Goal: Task Accomplishment & Management: Manage account settings

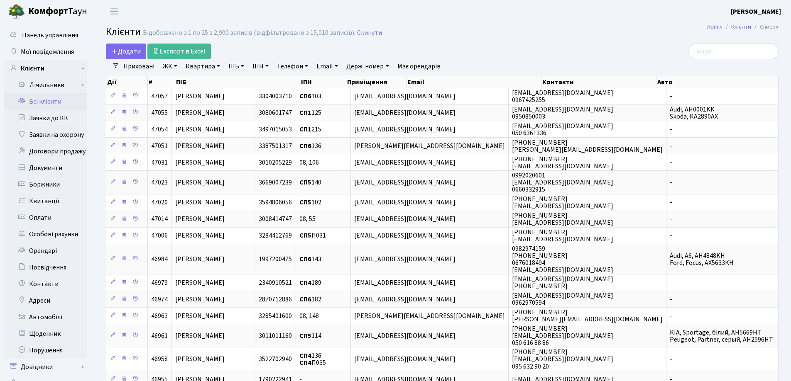
select select "25"
click at [219, 63] on link "Квартира" at bounding box center [202, 66] width 41 height 14
type input "189"
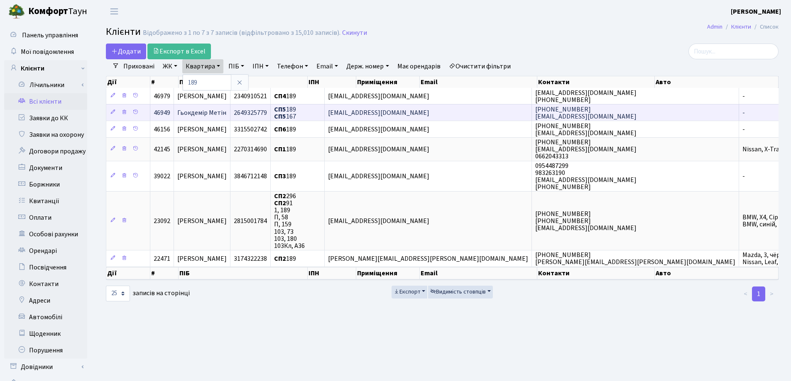
click at [230, 110] on td "Гьокдемір Метін" at bounding box center [202, 112] width 56 height 17
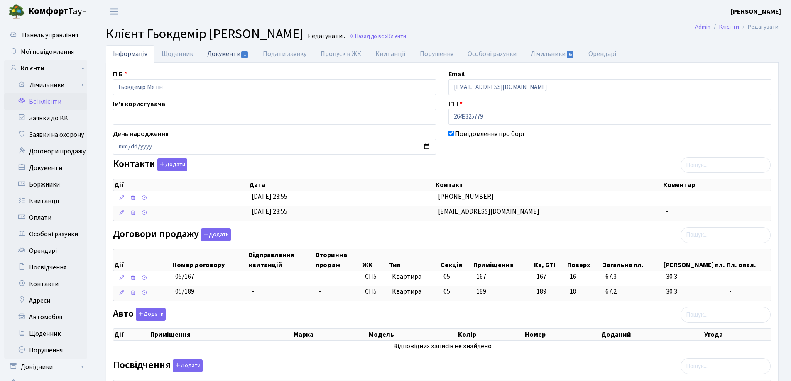
click at [217, 56] on link "Документи 1" at bounding box center [228, 53] width 56 height 17
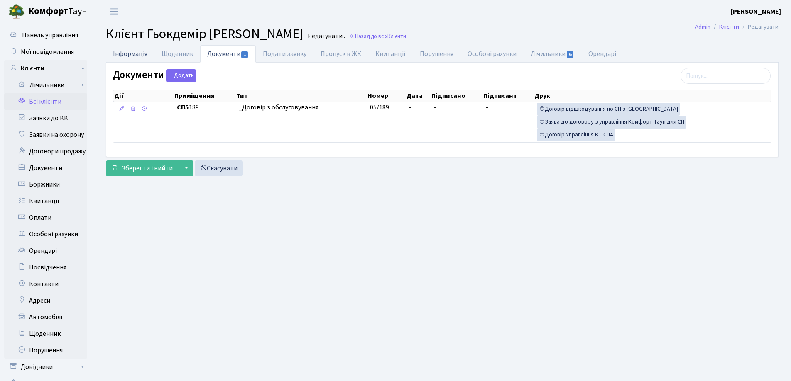
click at [132, 51] on link "Інформація" at bounding box center [130, 53] width 49 height 17
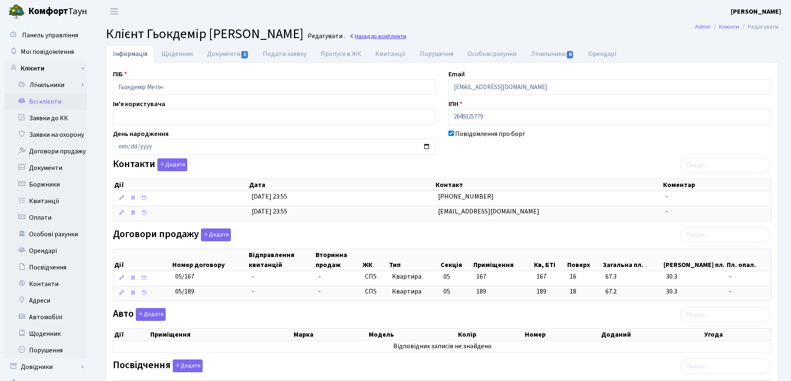
click at [349, 36] on link "Назад до всіх Клієнти" at bounding box center [377, 36] width 57 height 8
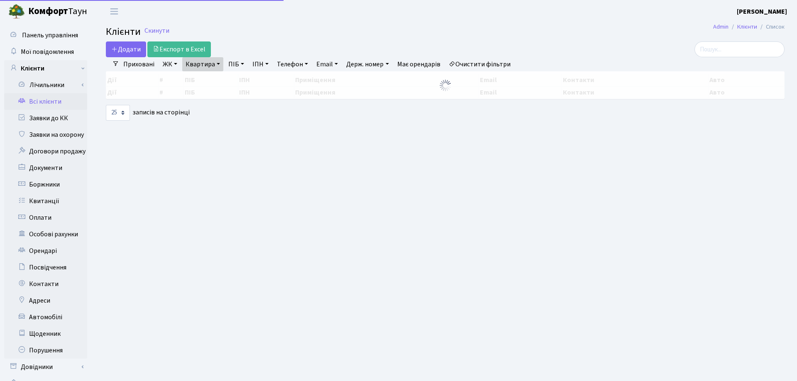
select select "25"
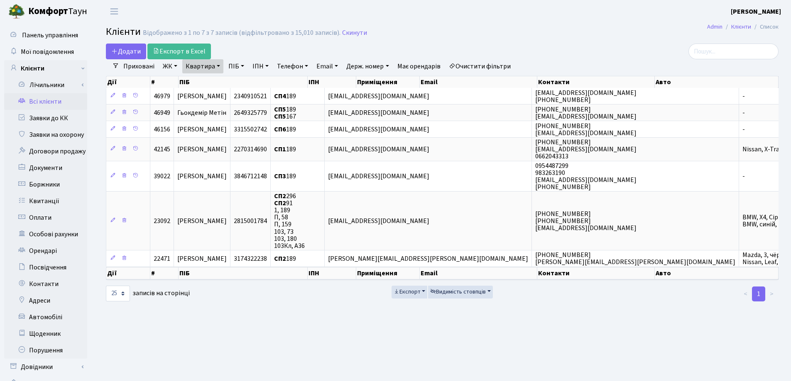
click at [217, 66] on link "Квартира" at bounding box center [202, 66] width 41 height 14
click at [212, 87] on input "189" at bounding box center [207, 83] width 49 height 16
type input "19"
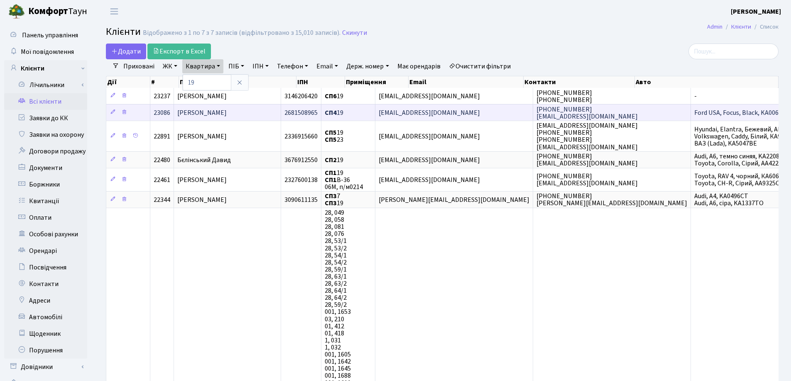
click at [218, 115] on span "[PERSON_NAME]" at bounding box center [201, 112] width 49 height 9
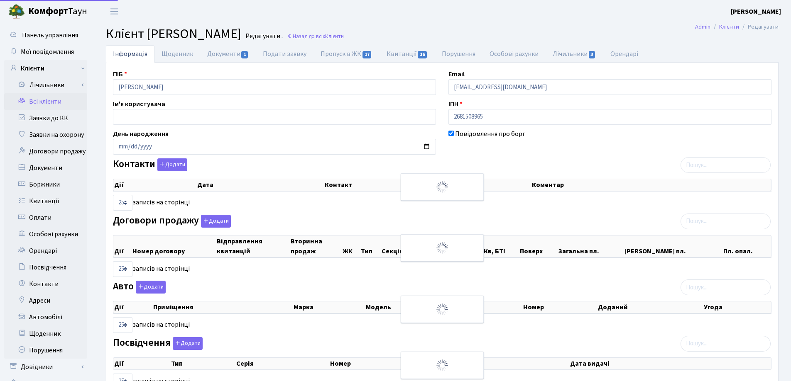
select select "25"
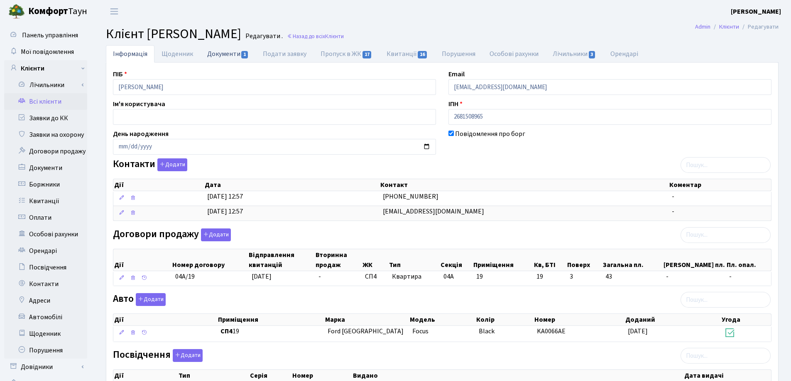
click at [230, 53] on link "Документи 1" at bounding box center [228, 53] width 56 height 17
select select "25"
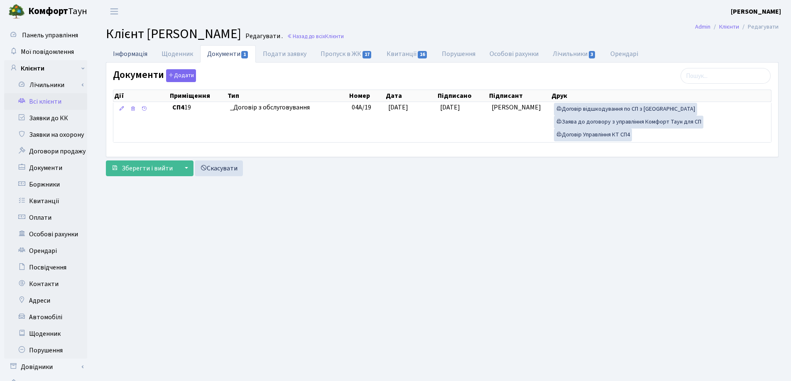
click at [137, 56] on link "Інформація" at bounding box center [130, 53] width 49 height 17
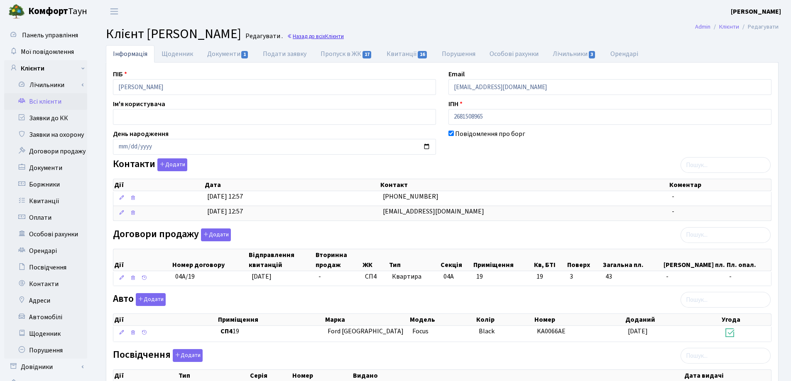
click at [344, 35] on span "Клієнти" at bounding box center [334, 36] width 19 height 8
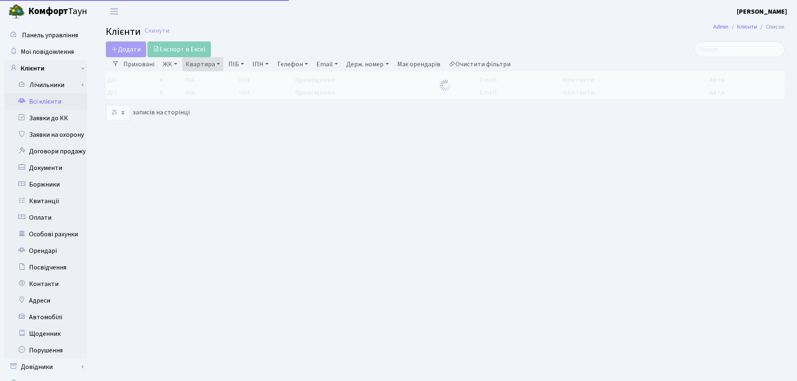
select select "25"
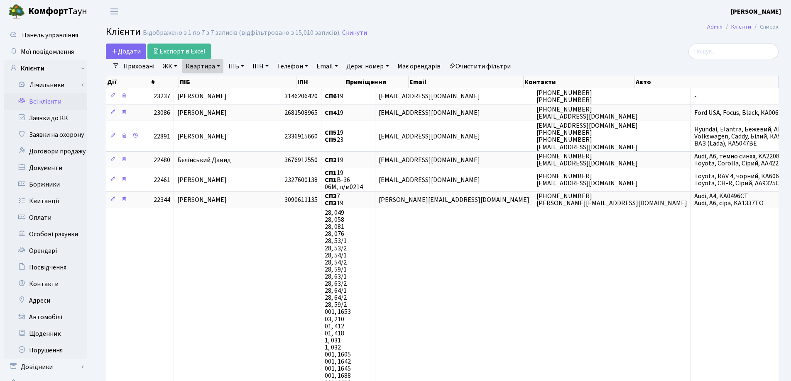
click at [217, 67] on link "Квартира" at bounding box center [202, 66] width 41 height 14
click at [223, 85] on input "19" at bounding box center [207, 83] width 49 height 16
type input "1"
type input "237"
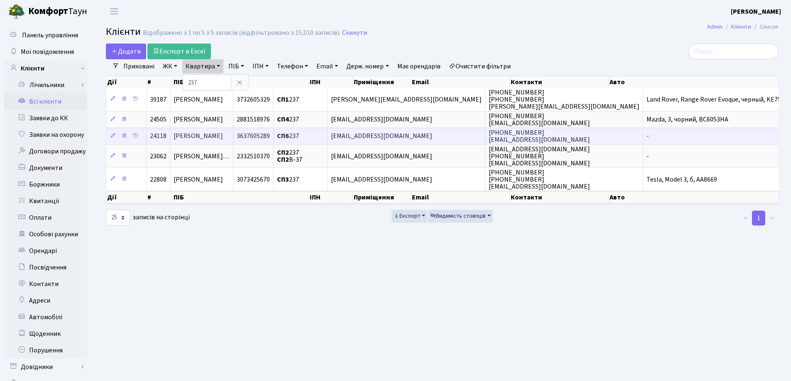
click at [233, 135] on td "[PERSON_NAME]" at bounding box center [201, 136] width 63 height 17
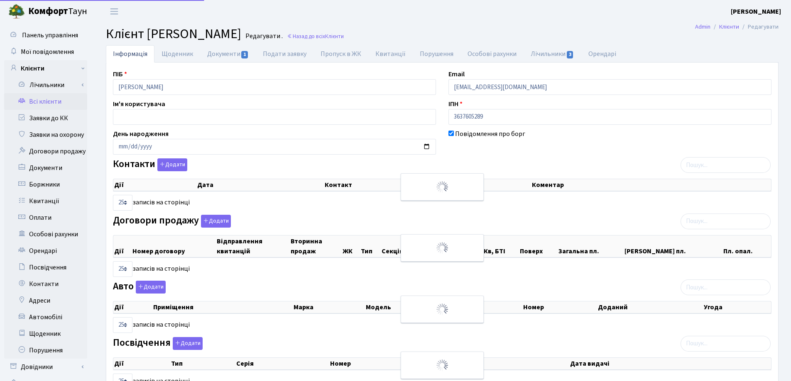
select select "25"
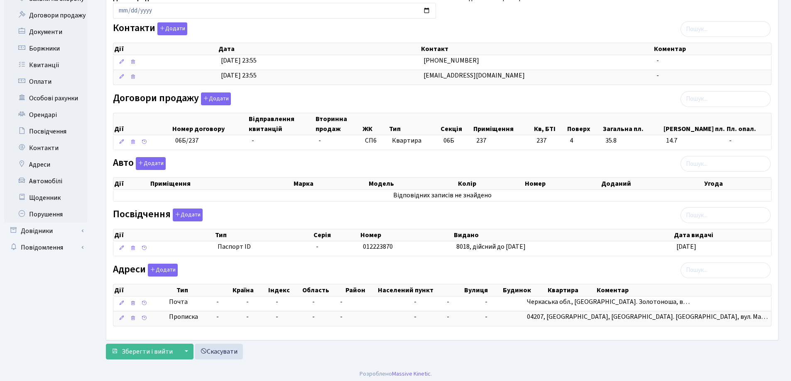
scroll to position [139, 0]
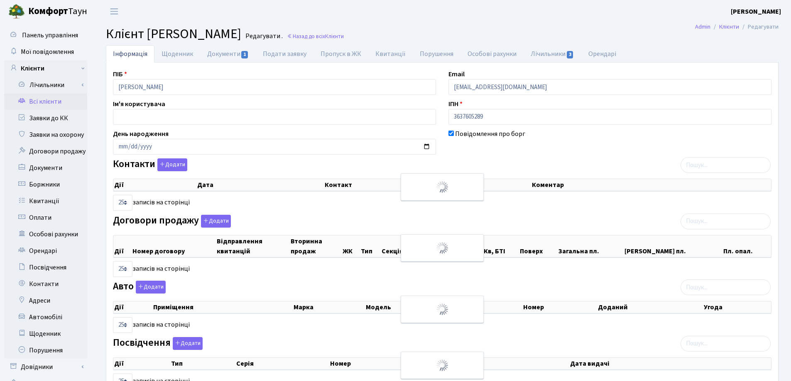
select select "25"
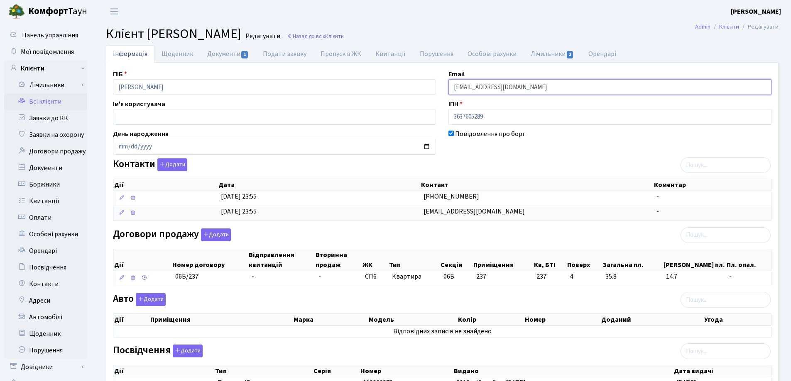
click at [510, 85] on input "[EMAIL_ADDRESS][DOMAIN_NAME]" at bounding box center [609, 87] width 323 height 16
type input "n"
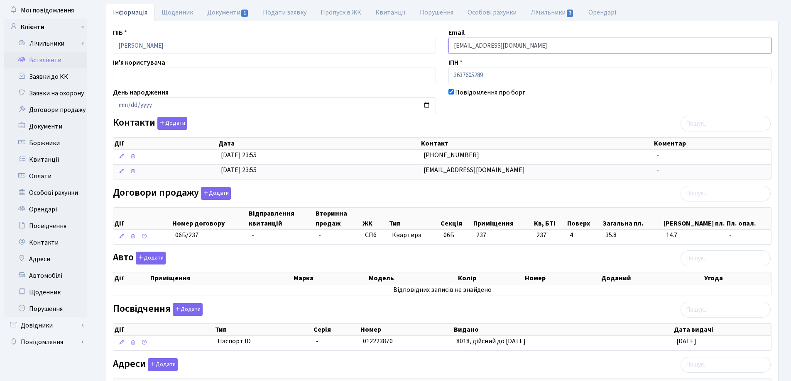
scroll to position [139, 0]
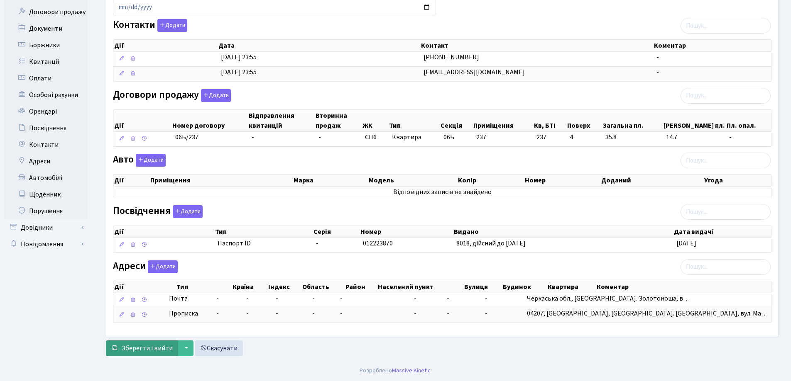
type input "nelina9r@gmail.com"
click at [147, 348] on span "Зберегти і вийти" at bounding box center [147, 348] width 51 height 9
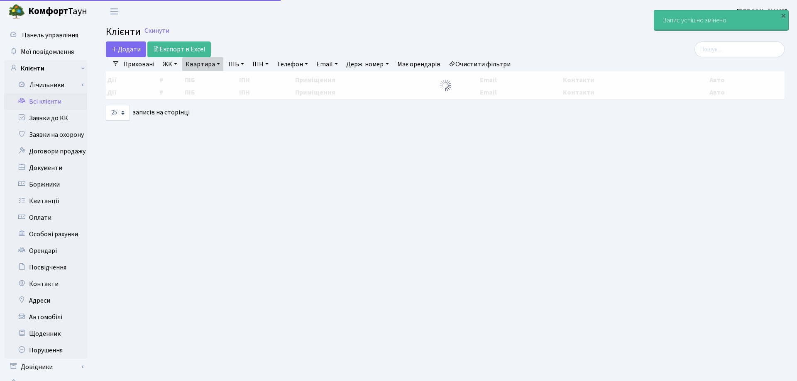
select select "25"
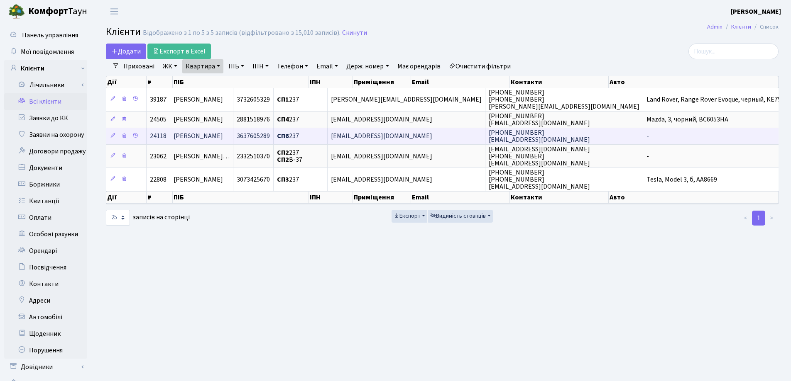
click at [233, 136] on td "[PERSON_NAME]" at bounding box center [201, 136] width 63 height 17
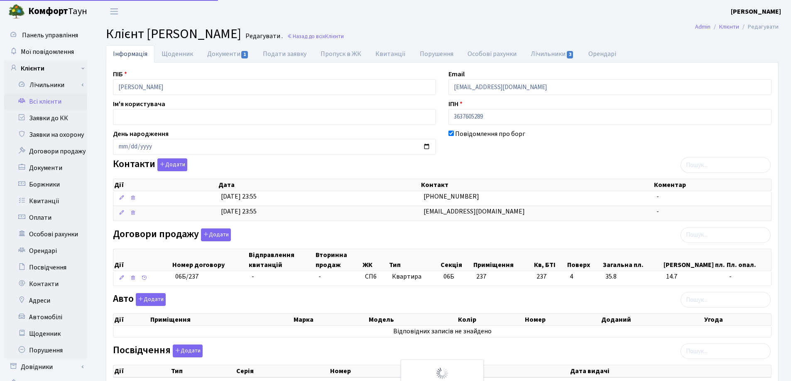
select select "25"
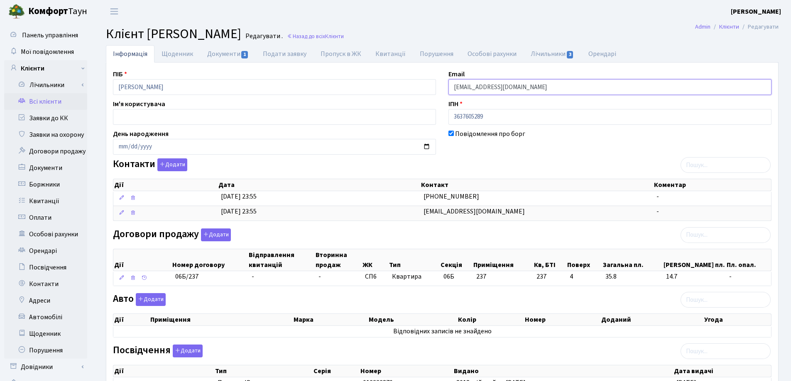
drag, startPoint x: 533, startPoint y: 90, endPoint x: 416, endPoint y: 90, distance: 117.0
click at [415, 90] on div "ПІБ Омеленчук Ірина Ігорівна Email nelina9r@gmail.com Ім'я користувача ІПН 3637…" at bounding box center [442, 269] width 671 height 400
click at [521, 34] on h2 "Клієнт Омеленчук Ірина Ігорівна Редагувати . Назад до всіх Клієнти" at bounding box center [442, 34] width 672 height 16
click at [344, 35] on link "Назад до всіх Клієнти" at bounding box center [315, 36] width 57 height 8
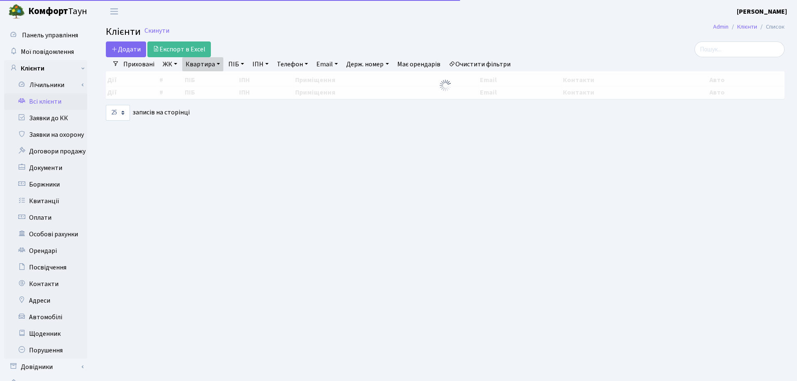
select select "25"
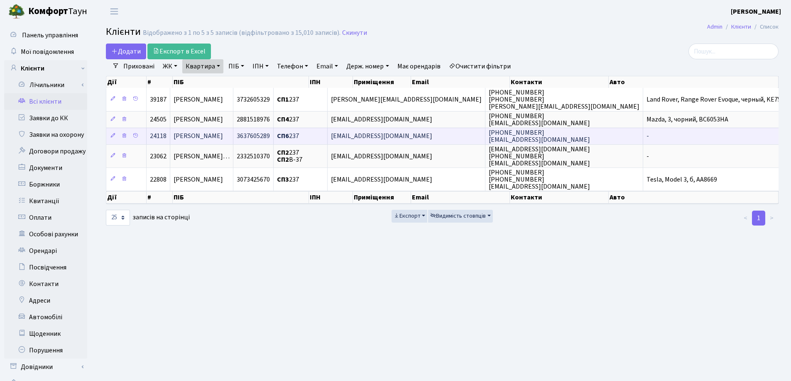
click at [223, 134] on span "Омеленчук Ірина Ігорівна" at bounding box center [197, 136] width 49 height 9
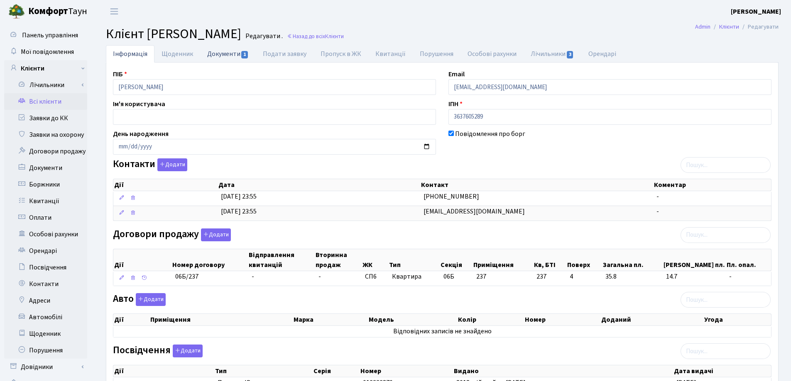
click at [225, 55] on link "Документи 1" at bounding box center [228, 53] width 56 height 17
select select "25"
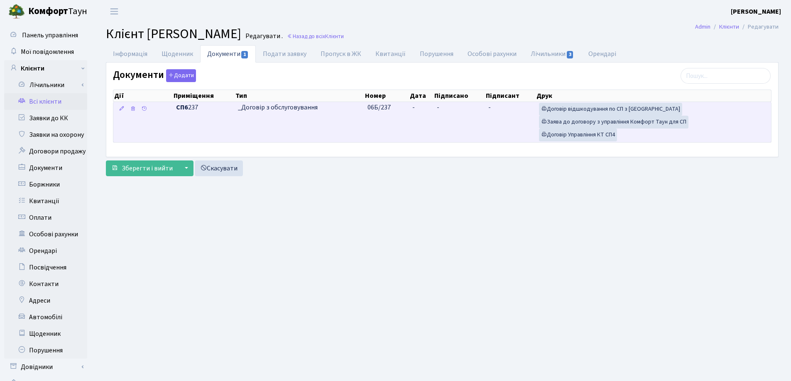
click at [416, 108] on td "-" at bounding box center [421, 122] width 25 height 40
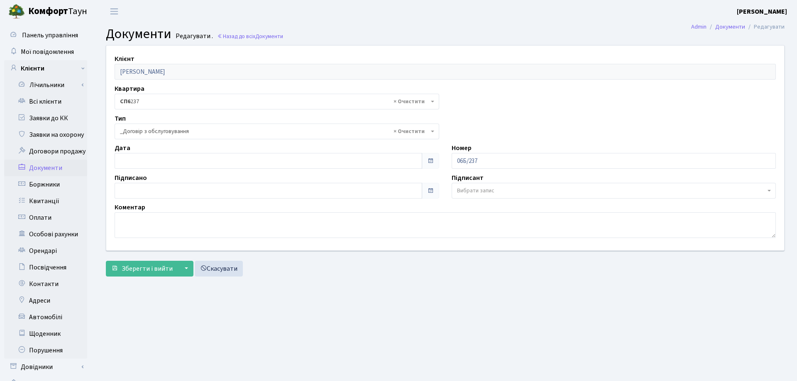
select select "289"
type input "[DATE]"
click at [200, 160] on input "[DATE]" at bounding box center [267, 161] width 304 height 16
type input "[DATE]"
click at [186, 190] on input "[DATE]" at bounding box center [267, 191] width 304 height 16
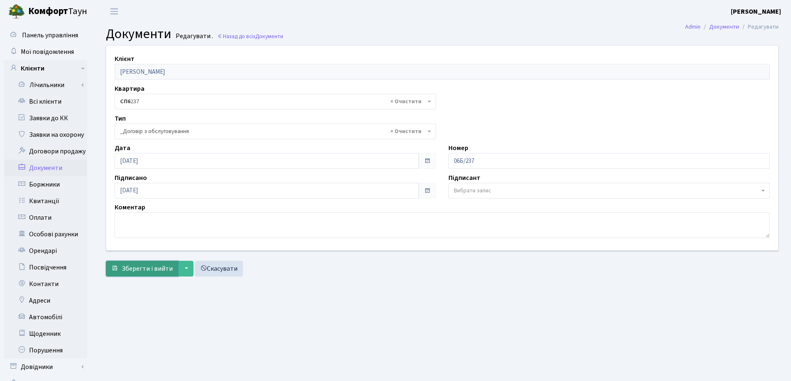
click at [149, 273] on span "Зберегти і вийти" at bounding box center [147, 268] width 51 height 9
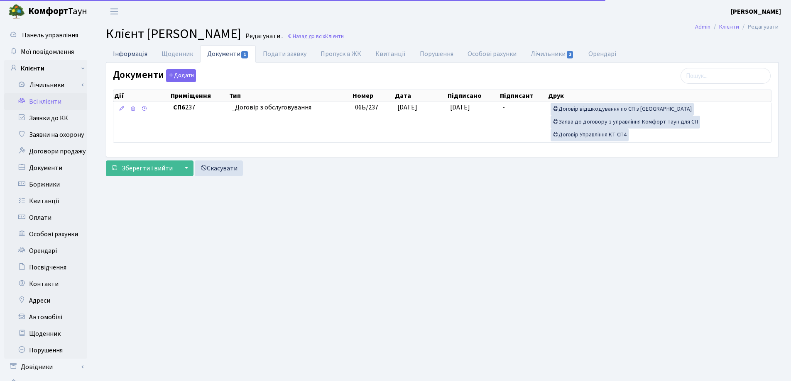
click at [121, 55] on link "Інформація" at bounding box center [130, 53] width 49 height 17
select select "25"
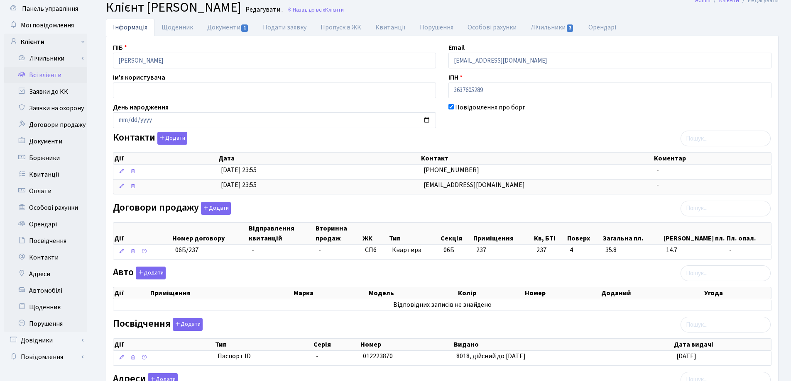
scroll to position [41, 0]
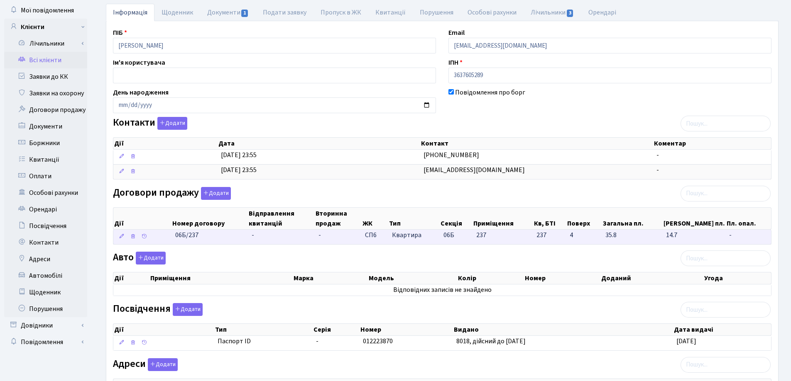
click at [255, 233] on td "-" at bounding box center [281, 237] width 67 height 15
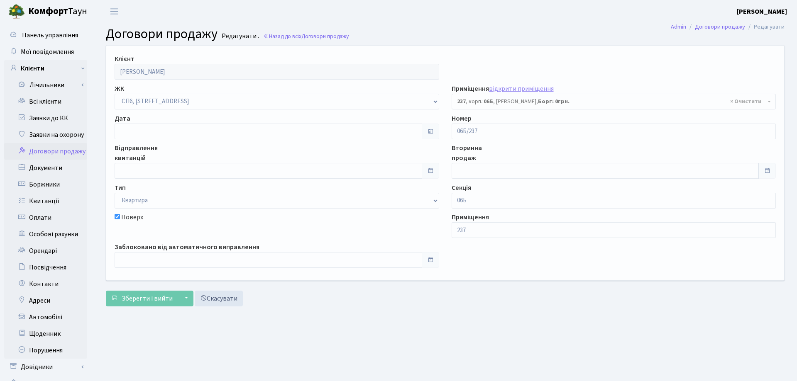
select select "21905"
click at [200, 128] on input "text" at bounding box center [267, 132] width 304 height 16
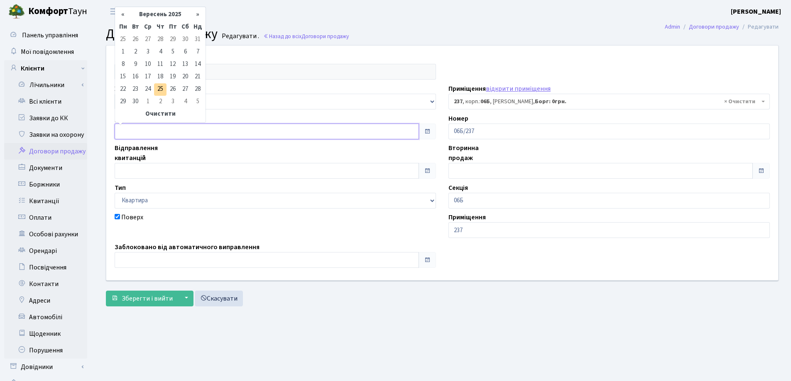
type input "[DATE]"
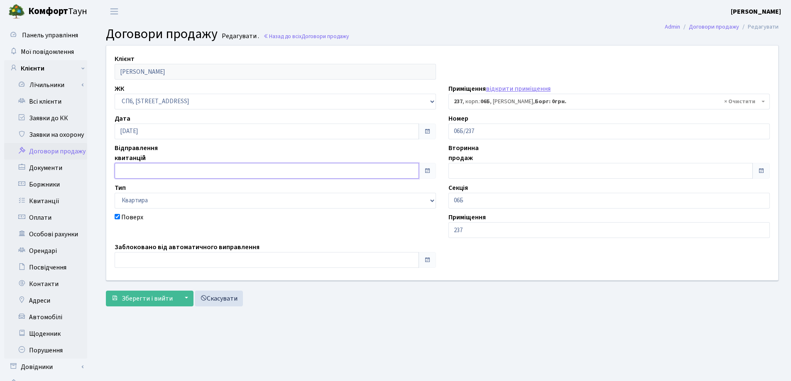
click at [209, 168] on input "text" at bounding box center [267, 171] width 304 height 16
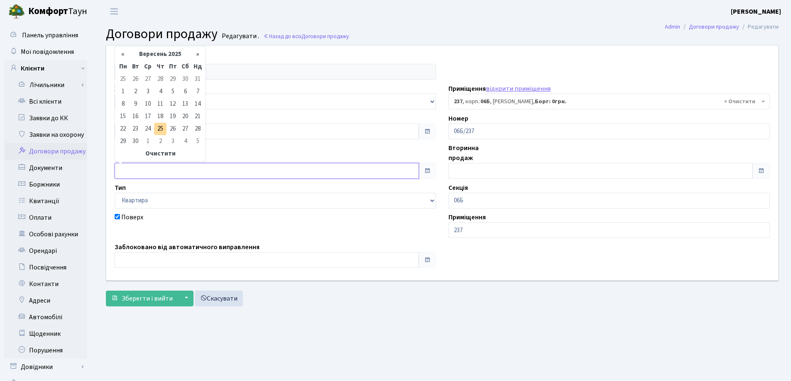
type input "[DATE]"
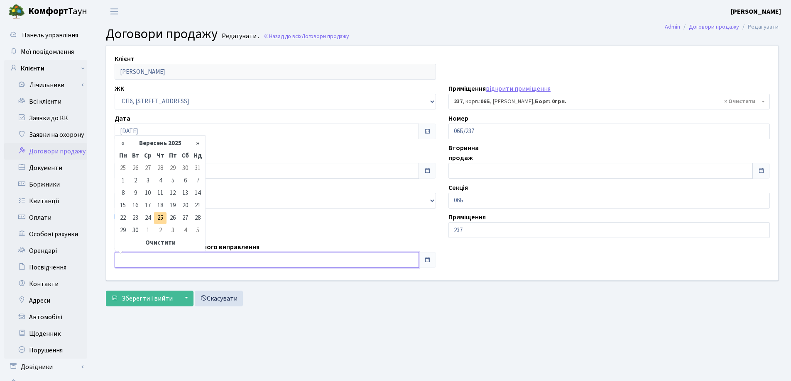
click at [177, 258] on input "text" at bounding box center [267, 260] width 304 height 16
type input "25.09.2025"
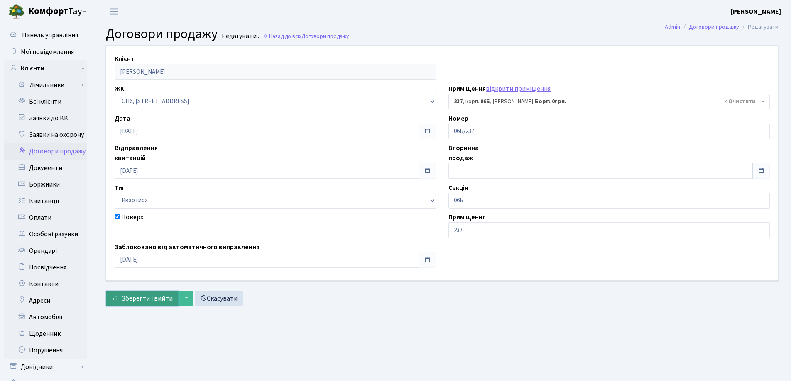
click at [153, 298] on span "Зберегти і вийти" at bounding box center [147, 298] width 51 height 9
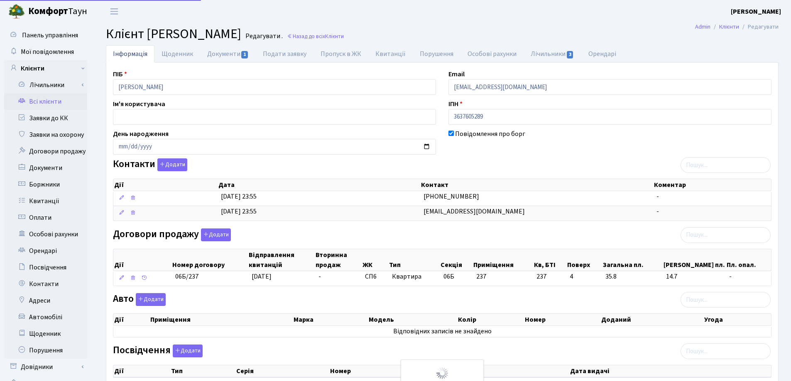
select select "25"
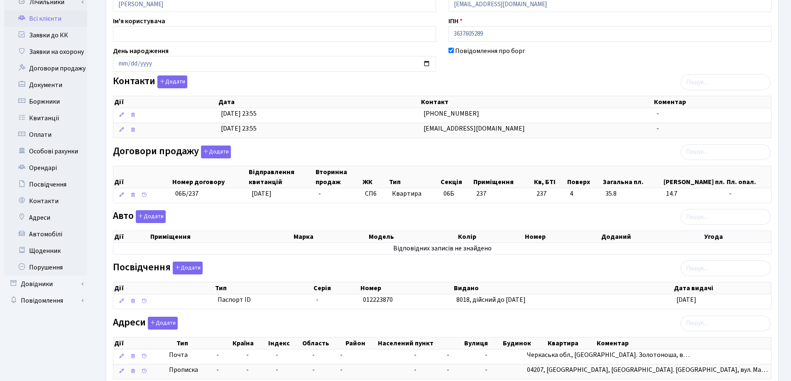
scroll to position [139, 0]
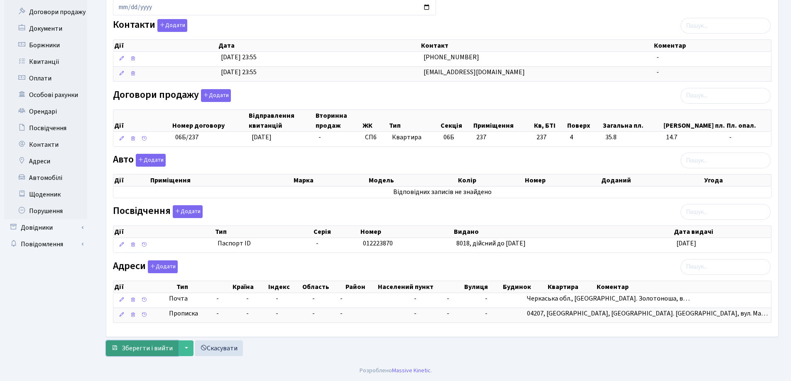
click at [152, 349] on span "Зберегти і вийти" at bounding box center [147, 348] width 51 height 9
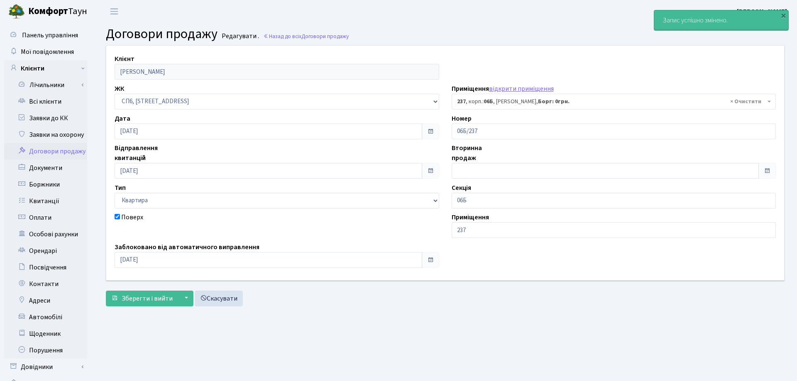
select select "21905"
click at [50, 105] on link "Всі клієнти" at bounding box center [45, 101] width 83 height 17
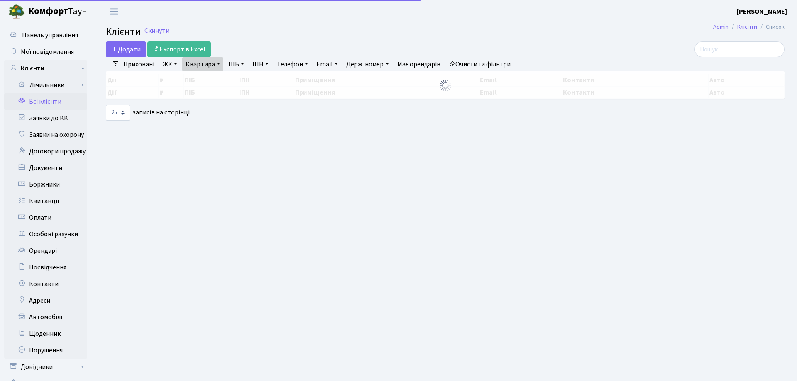
select select "25"
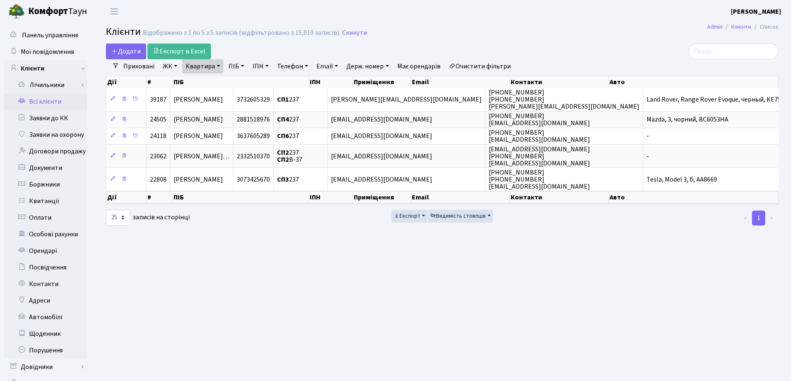
click at [217, 66] on link "Квартира" at bounding box center [202, 66] width 41 height 14
click at [215, 86] on input "237" at bounding box center [207, 83] width 49 height 16
type input "255"
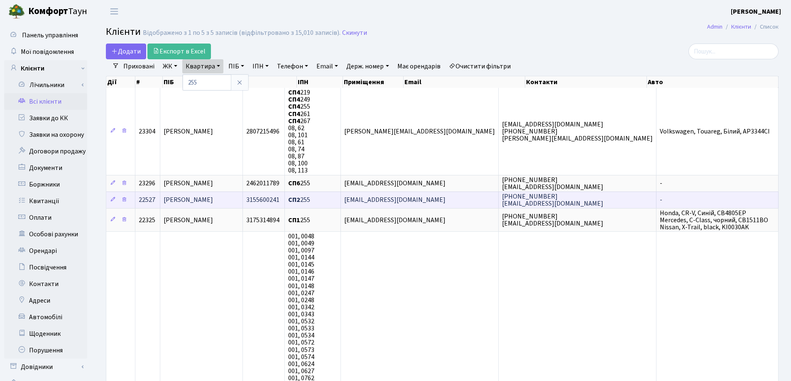
click at [213, 201] on span "[PERSON_NAME]" at bounding box center [188, 200] width 49 height 9
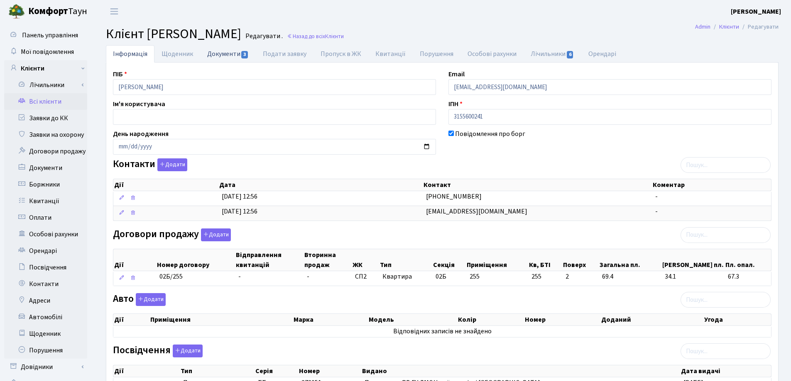
click at [228, 51] on link "Документи 3" at bounding box center [228, 53] width 56 height 17
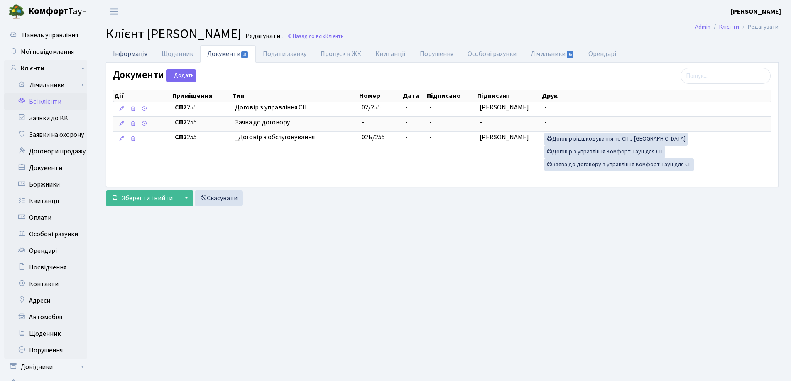
click at [129, 54] on link "Інформація" at bounding box center [130, 53] width 49 height 17
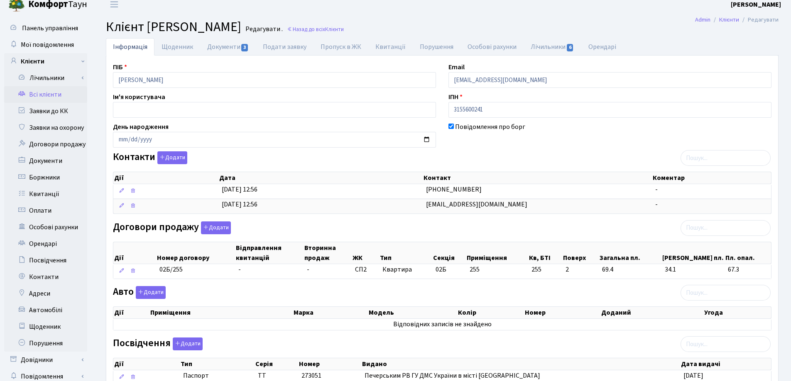
scroll to position [3, 0]
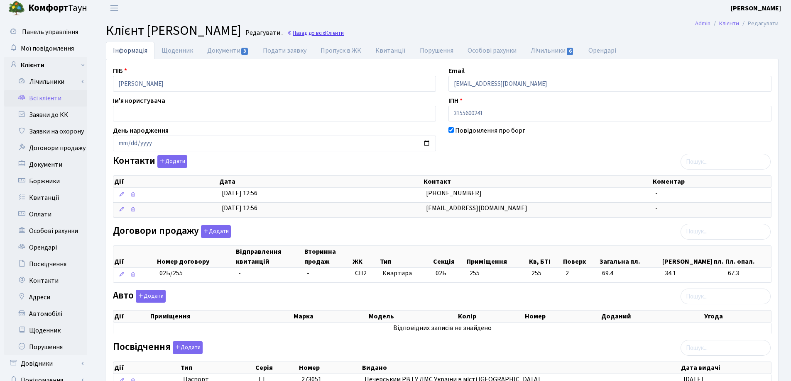
click at [344, 33] on link "Назад до всіх Клієнти" at bounding box center [315, 33] width 57 height 8
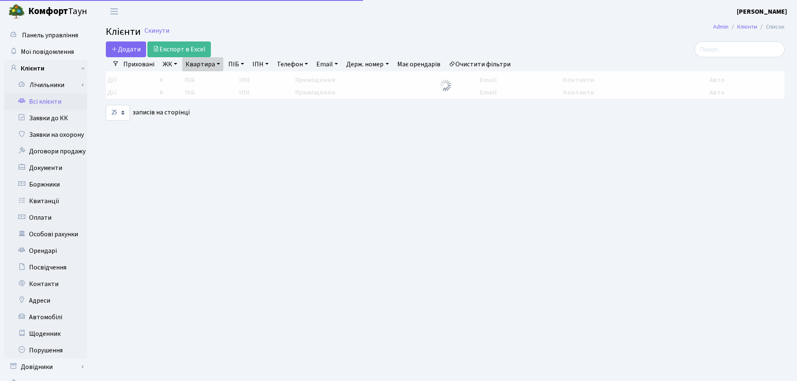
select select "25"
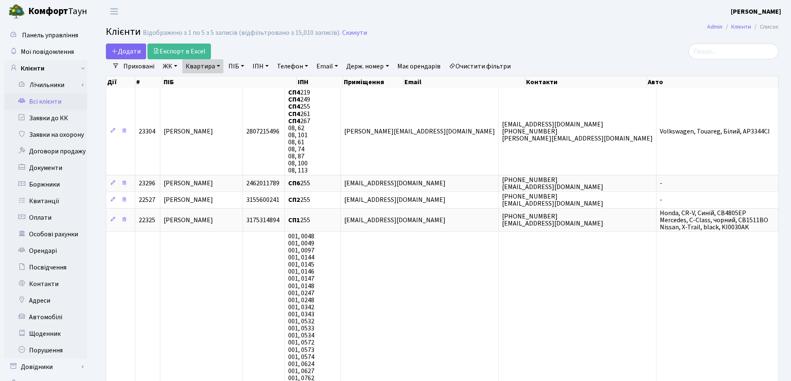
click at [219, 65] on link "Квартира" at bounding box center [202, 66] width 41 height 14
click at [240, 83] on icon at bounding box center [239, 82] width 7 height 7
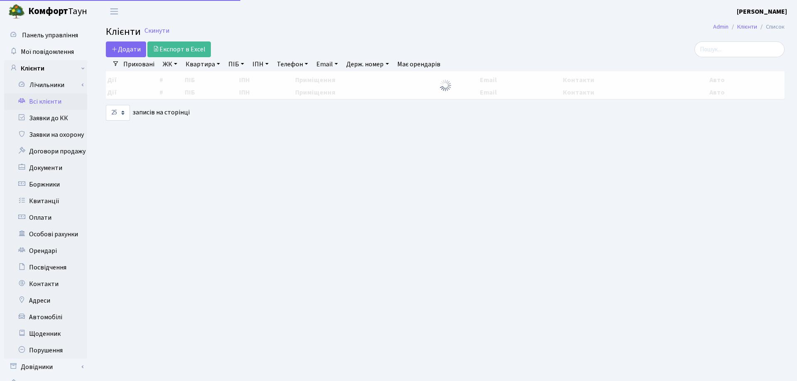
select select "25"
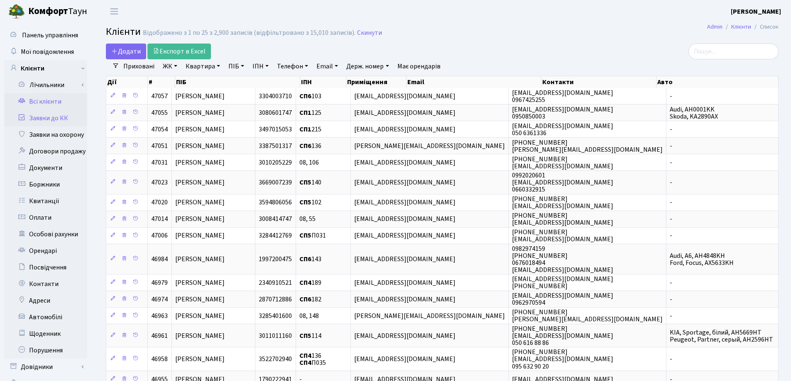
click at [35, 120] on link "Заявки до КК" at bounding box center [45, 118] width 83 height 17
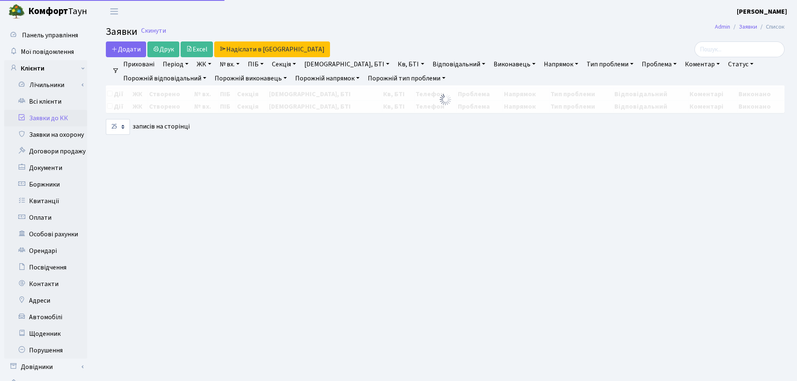
select select "25"
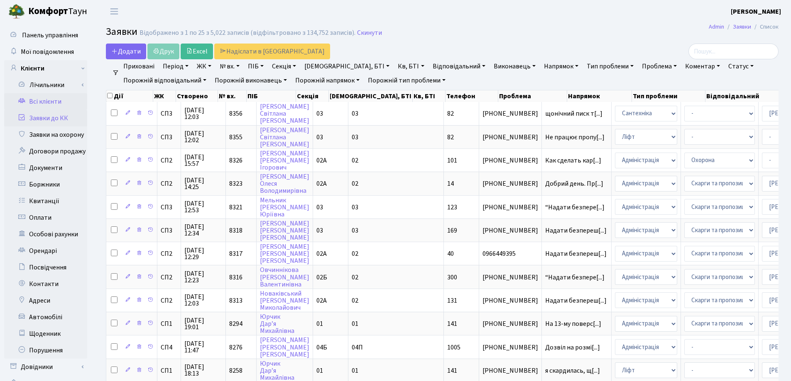
click at [41, 99] on link "Всі клієнти" at bounding box center [45, 101] width 83 height 17
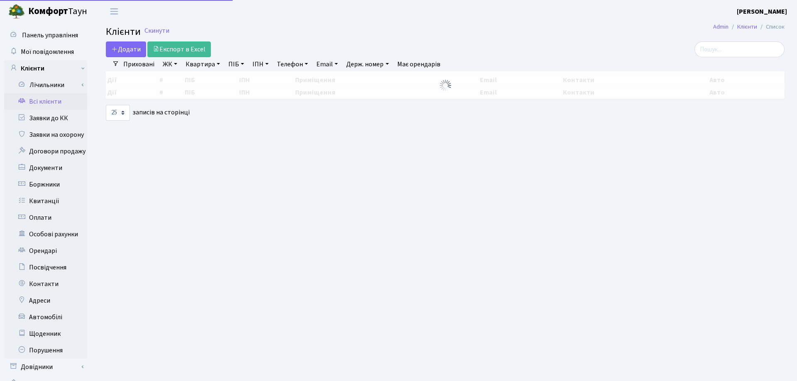
select select "25"
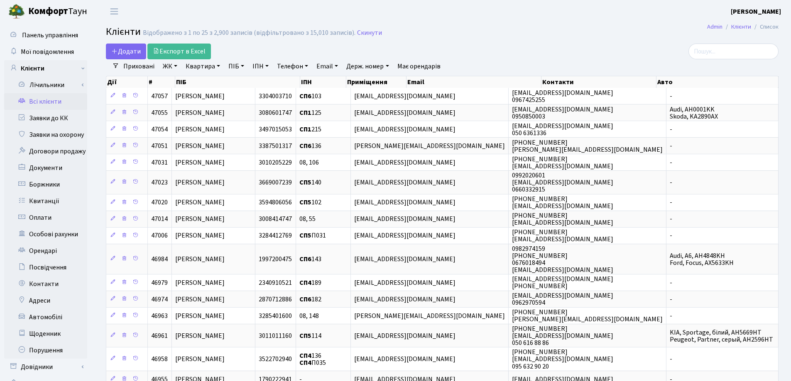
click at [220, 66] on link "Квартира" at bounding box center [202, 66] width 41 height 14
type input "237"
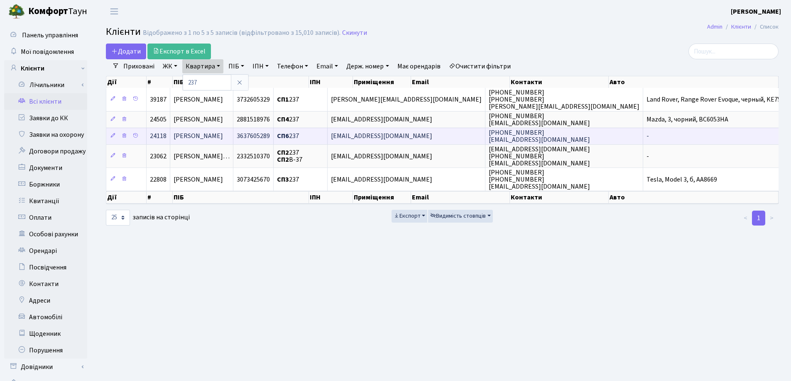
click at [223, 132] on span "[PERSON_NAME]" at bounding box center [197, 136] width 49 height 9
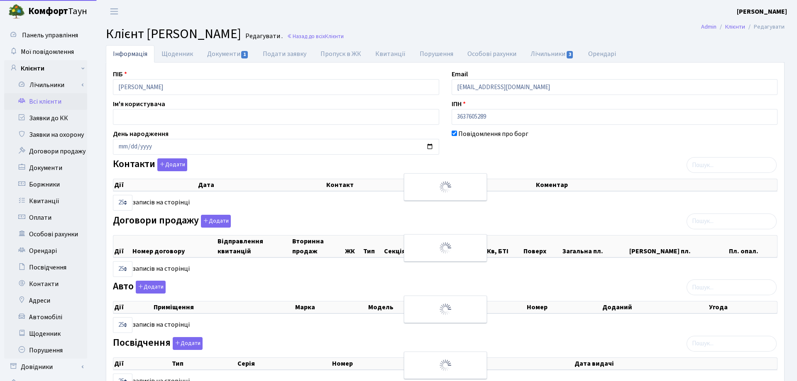
select select "25"
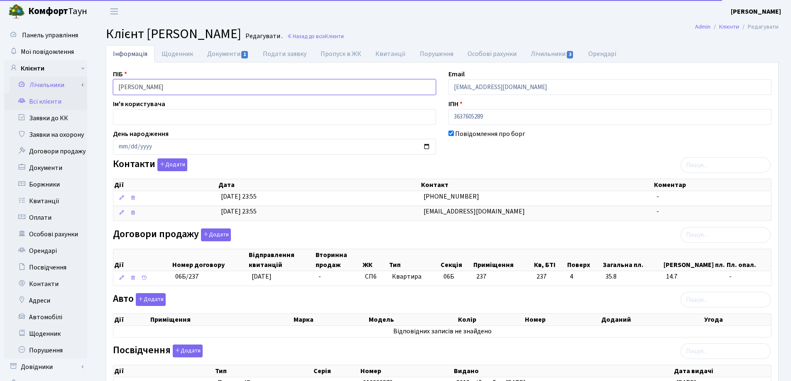
drag, startPoint x: 227, startPoint y: 89, endPoint x: 63, endPoint y: 92, distance: 164.4
click at [61, 93] on div "Панель управління Мої повідомлення Клієнти Лічильники Показання" at bounding box center [395, 261] width 791 height 477
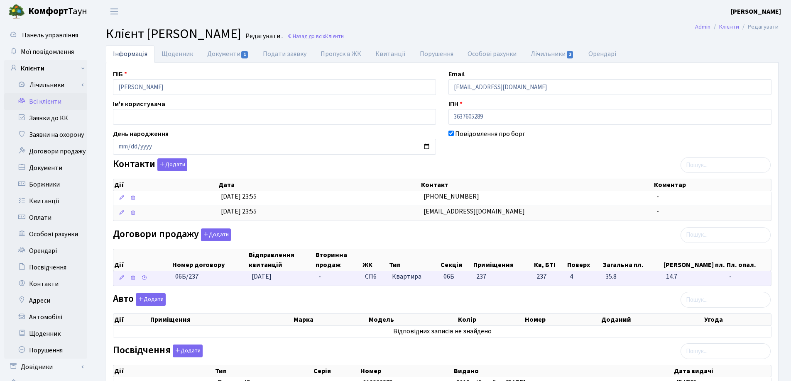
drag, startPoint x: 233, startPoint y: 283, endPoint x: 160, endPoint y: 281, distance: 73.1
click at [160, 281] on \<\/span\>\a "06Б/237 25.09.2025 - СП6 Квартира 06Б 237 237 -" at bounding box center [441, 278] width 657 height 15
copy span "06Б/237"
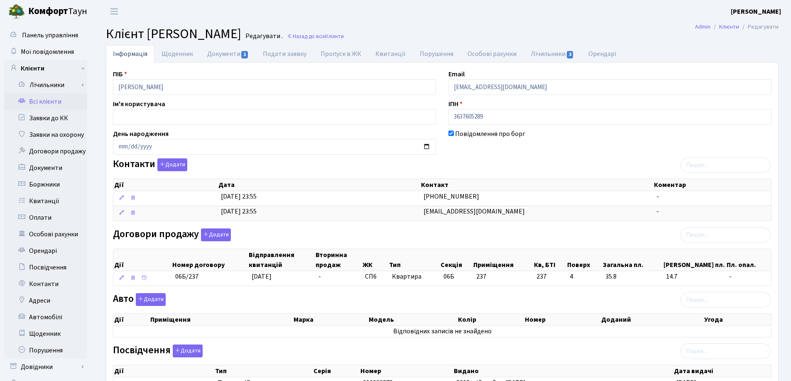
click at [456, 31] on h2 "Клієнт Омеленчук Ірина Ігорівна Редагувати . Назад до всіх Клієнти" at bounding box center [442, 34] width 672 height 16
click at [230, 57] on link "Документи 1" at bounding box center [228, 53] width 56 height 17
select select "25"
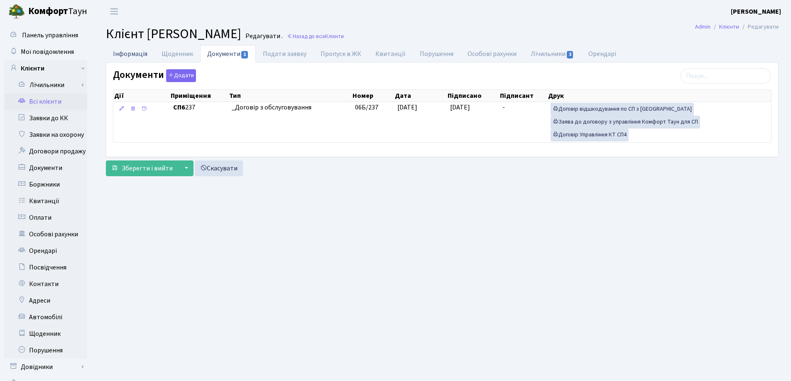
click at [114, 57] on link "Інформація" at bounding box center [130, 53] width 49 height 17
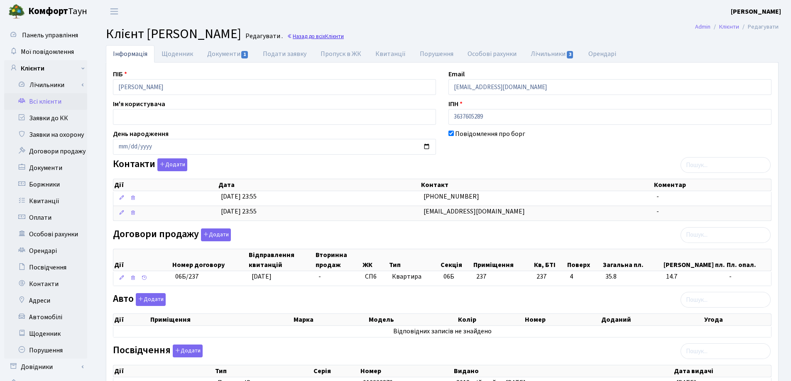
click at [344, 35] on link "Назад до всіх Клієнти" at bounding box center [315, 36] width 57 height 8
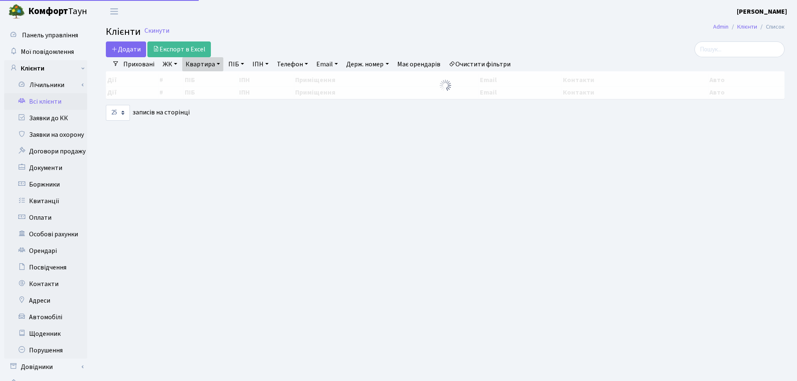
select select "25"
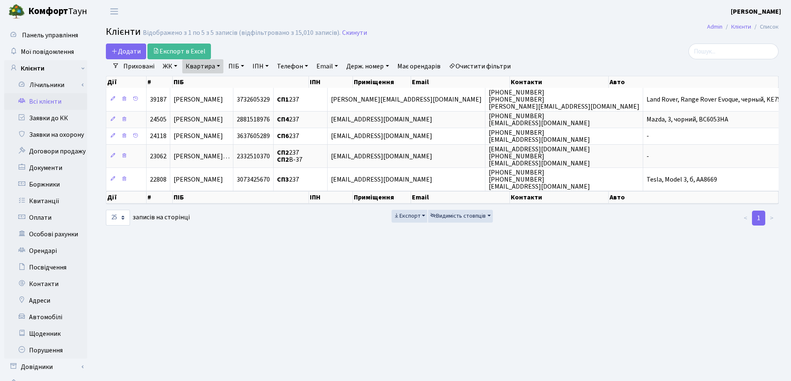
click at [219, 67] on link "Квартира" at bounding box center [202, 66] width 41 height 14
click at [240, 83] on icon at bounding box center [239, 82] width 7 height 7
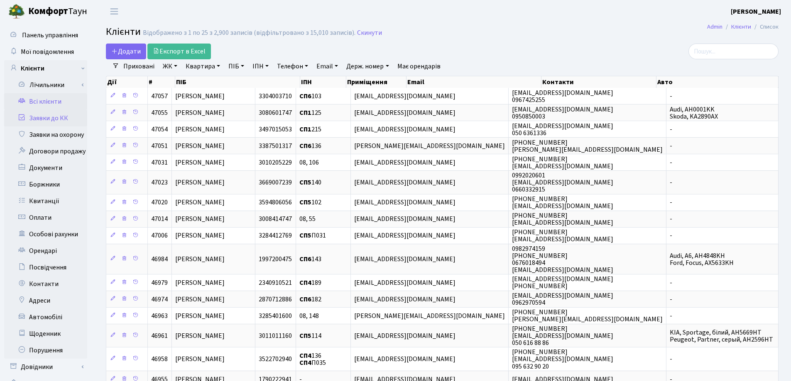
click at [36, 116] on link "Заявки до КК" at bounding box center [45, 118] width 83 height 17
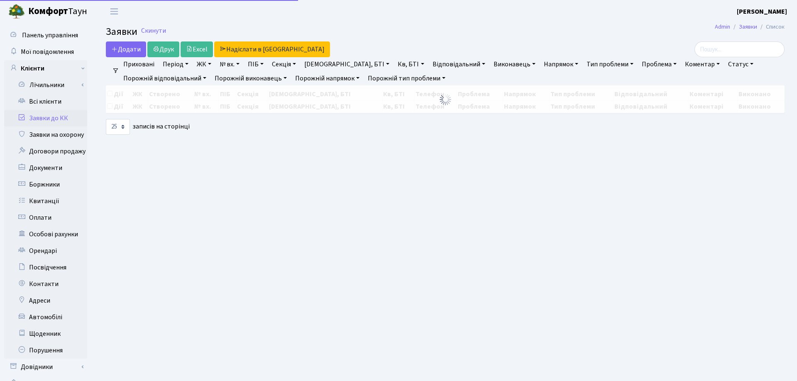
select select "25"
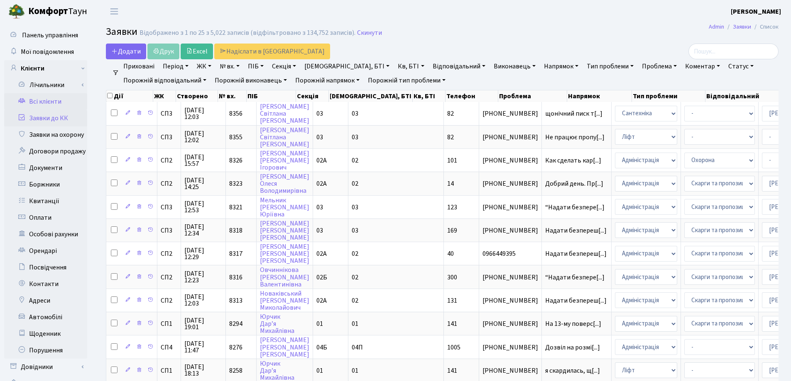
click at [48, 104] on link "Всі клієнти" at bounding box center [45, 101] width 83 height 17
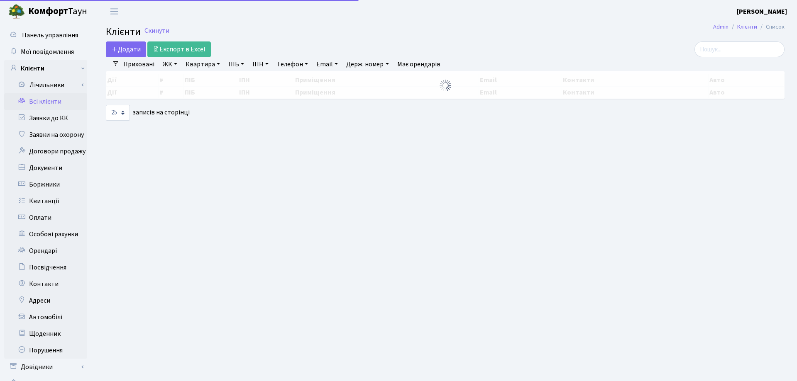
select select "25"
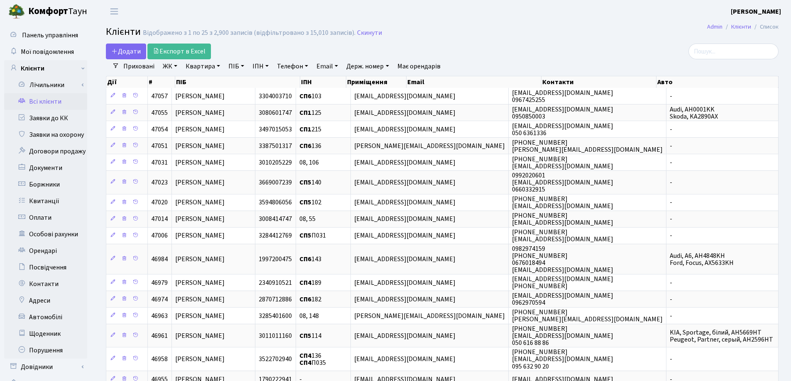
click at [218, 66] on link "Квартира" at bounding box center [202, 66] width 41 height 14
type input "237"
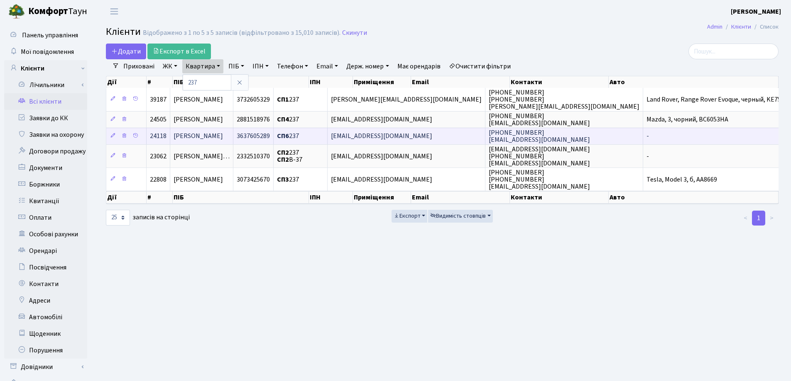
click at [233, 137] on td "[PERSON_NAME]" at bounding box center [201, 136] width 63 height 17
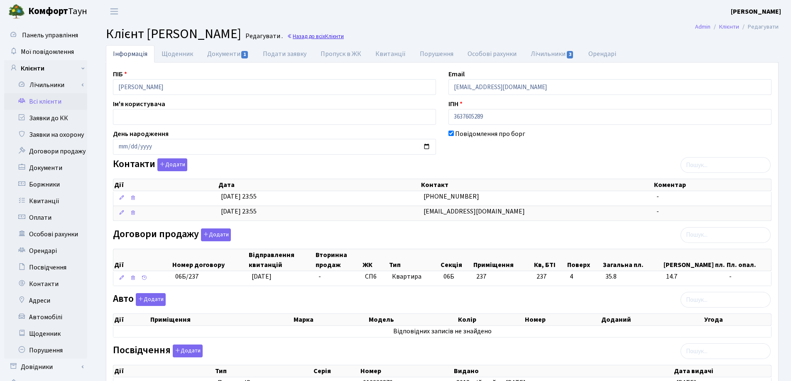
click at [344, 37] on link "Назад до всіх Клієнти" at bounding box center [315, 36] width 57 height 8
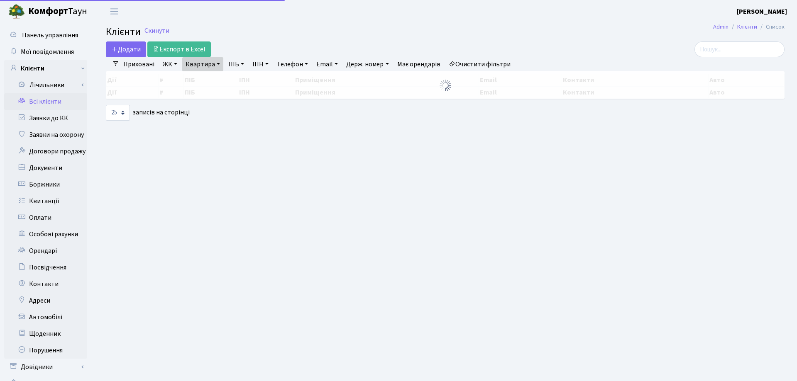
select select "25"
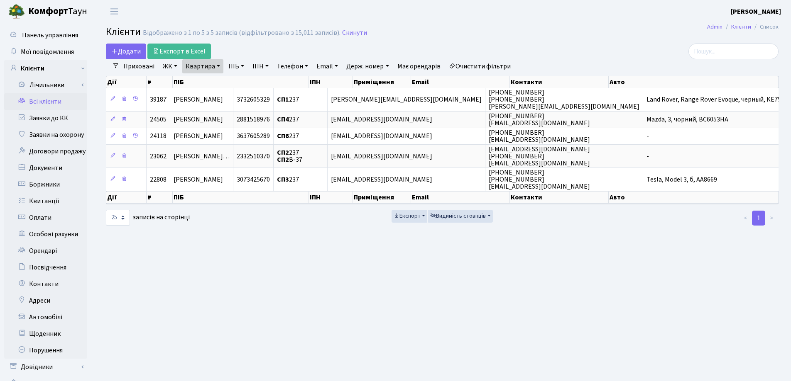
click at [217, 66] on link "Квартира" at bounding box center [202, 66] width 41 height 14
click at [239, 81] on icon at bounding box center [239, 82] width 7 height 7
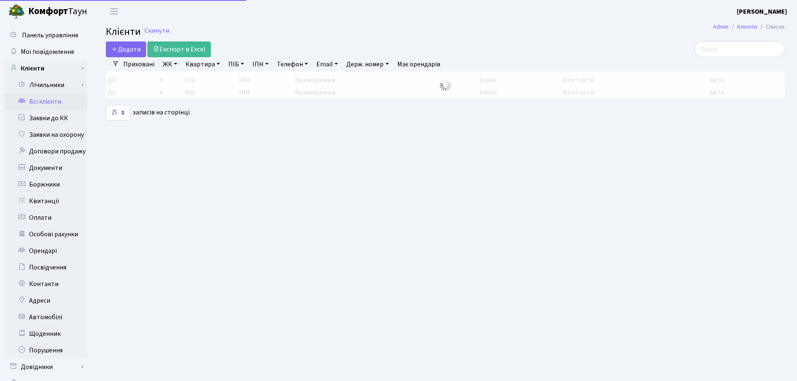
select select "25"
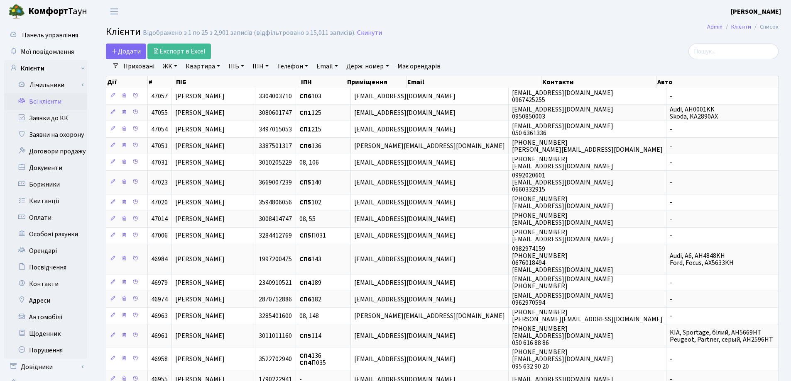
click at [498, 52] on div "Додати Експорт в Excel" at bounding box center [328, 52] width 444 height 16
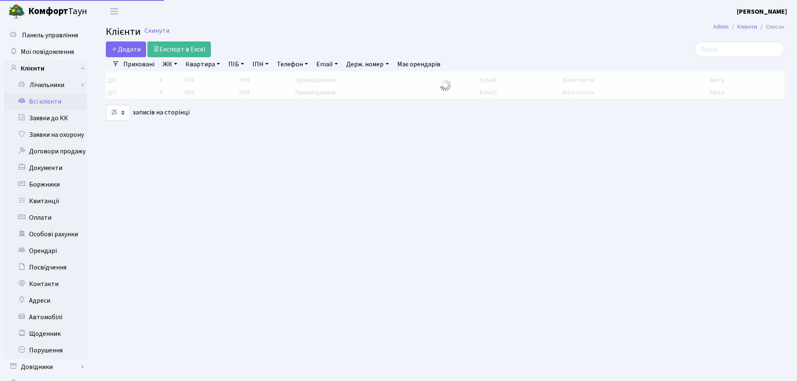
select select "25"
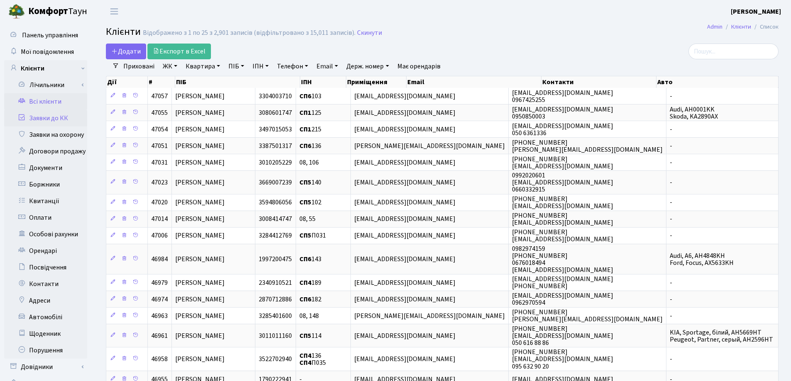
click at [43, 119] on link "Заявки до КК" at bounding box center [45, 118] width 83 height 17
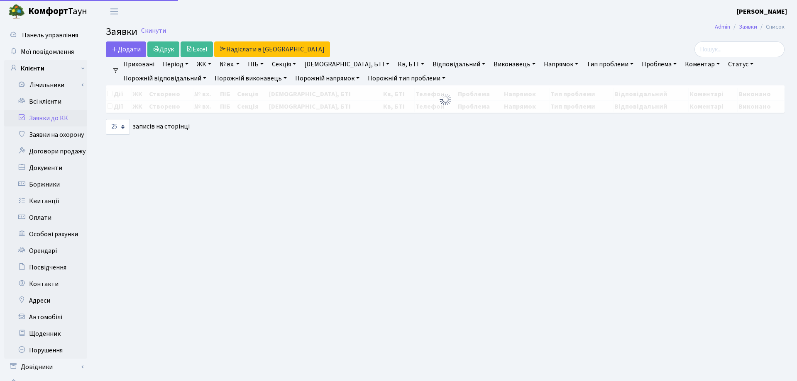
select select "25"
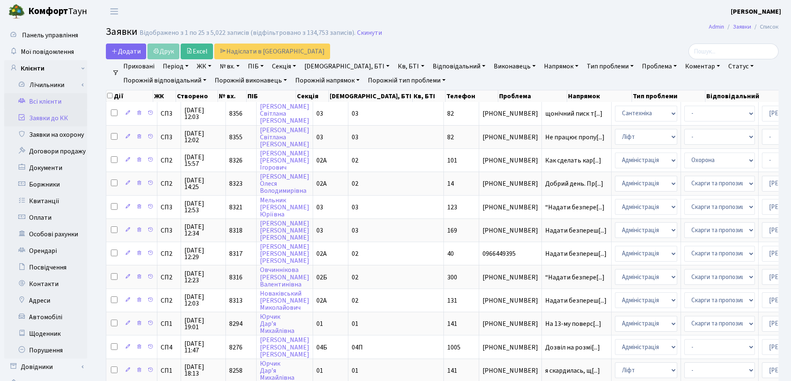
click at [60, 102] on link "Всі клієнти" at bounding box center [45, 101] width 83 height 17
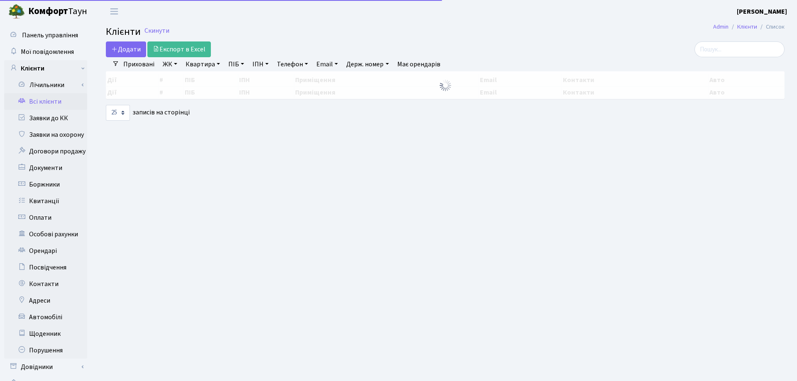
select select "25"
